Goal: Communication & Community: Answer question/provide support

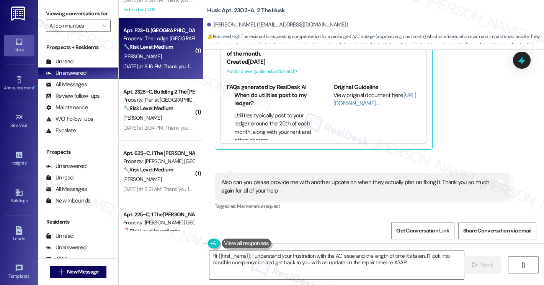
scroll to position [1646, 0]
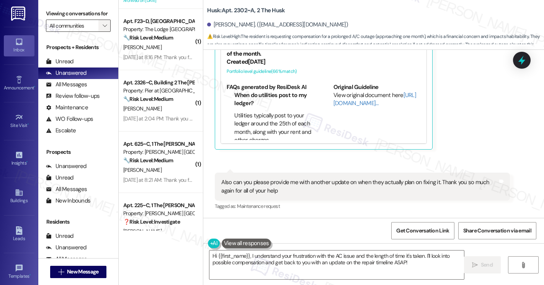
click at [103, 29] on icon "" at bounding box center [105, 26] width 4 height 6
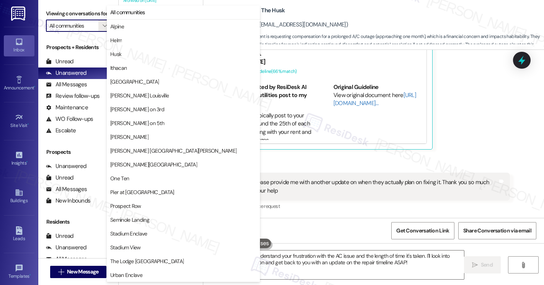
scroll to position [2126, 0]
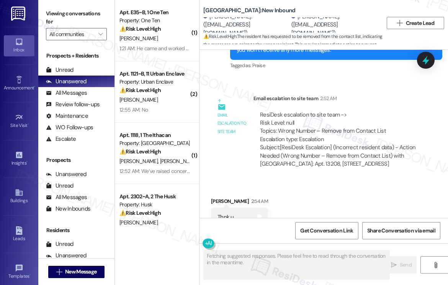
scroll to position [407, 0]
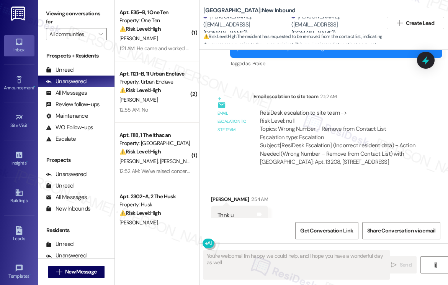
type textarea "You're welcome! I'm happy we could help, and I hope you have a wonderful day as…"
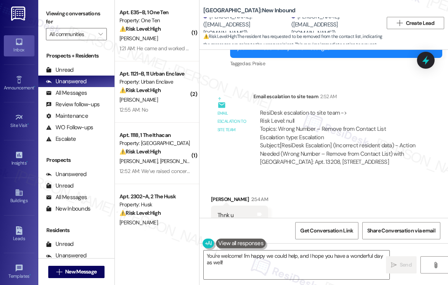
scroll to position [472, 0]
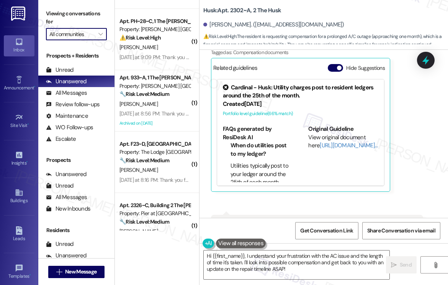
scroll to position [2241, 0]
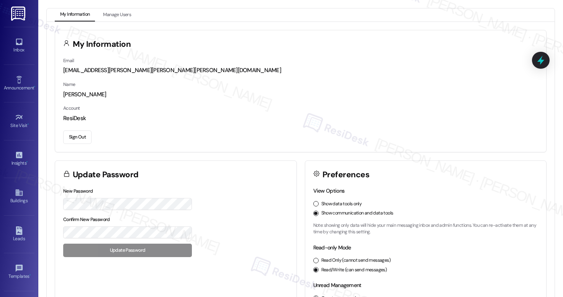
click at [18, 33] on div "Inbox Go to Inbox" at bounding box center [19, 46] width 31 height 38
click at [13, 48] on div "Inbox" at bounding box center [19, 50] width 38 height 8
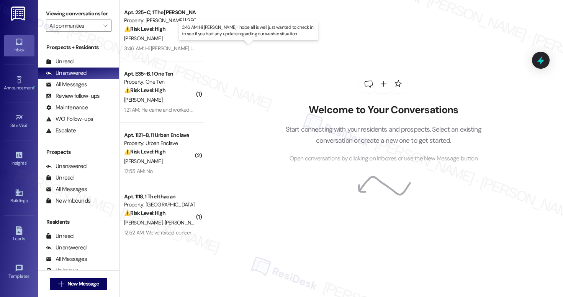
click at [152, 45] on div "3:46 AM: Hi [PERSON_NAME] I hope all is well just wanted to check in to see if …" at bounding box center [267, 48] width 287 height 7
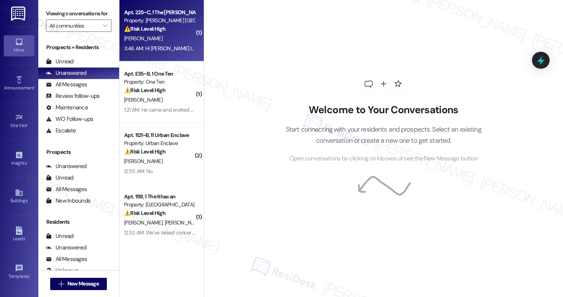
click at [152, 45] on div "3:46 AM: Hi [PERSON_NAME] I hope all is well just wanted to check in to see if …" at bounding box center [267, 48] width 287 height 7
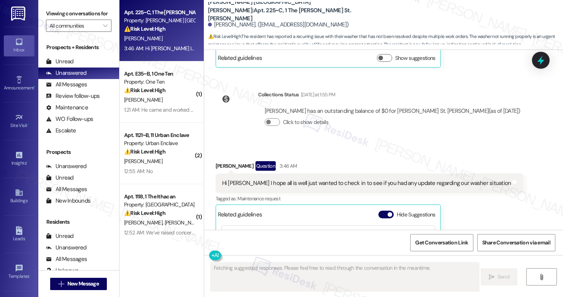
scroll to position [1237, 0]
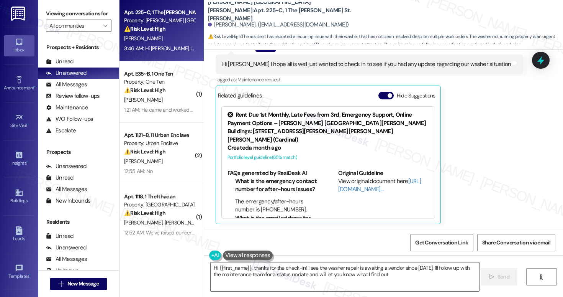
type textarea "Hi {{first_name}}, thanks for the check-in! I see the washer repair is awaiting…"
